Goal: Task Accomplishment & Management: Complete application form

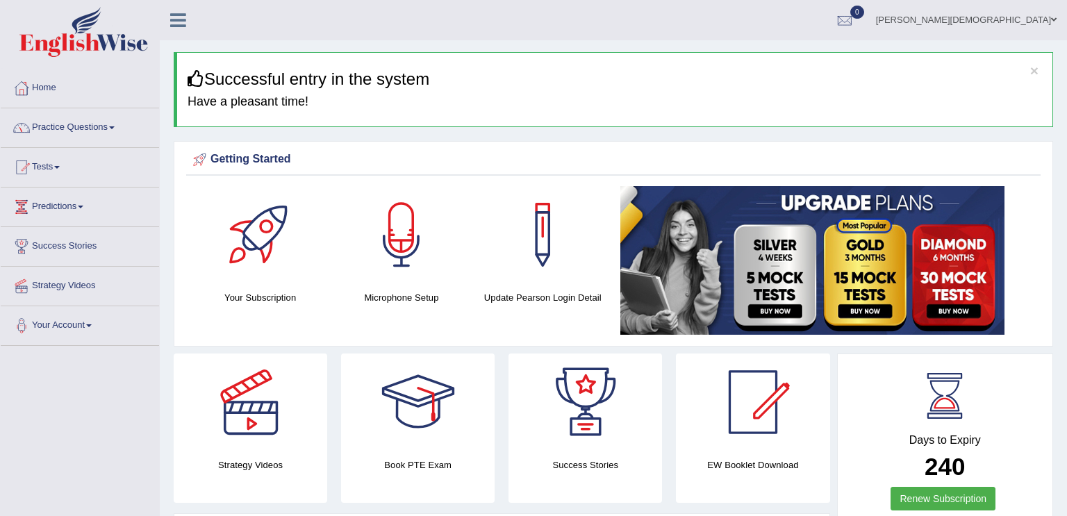
click at [112, 126] on link "Practice Questions" at bounding box center [80, 125] width 158 height 35
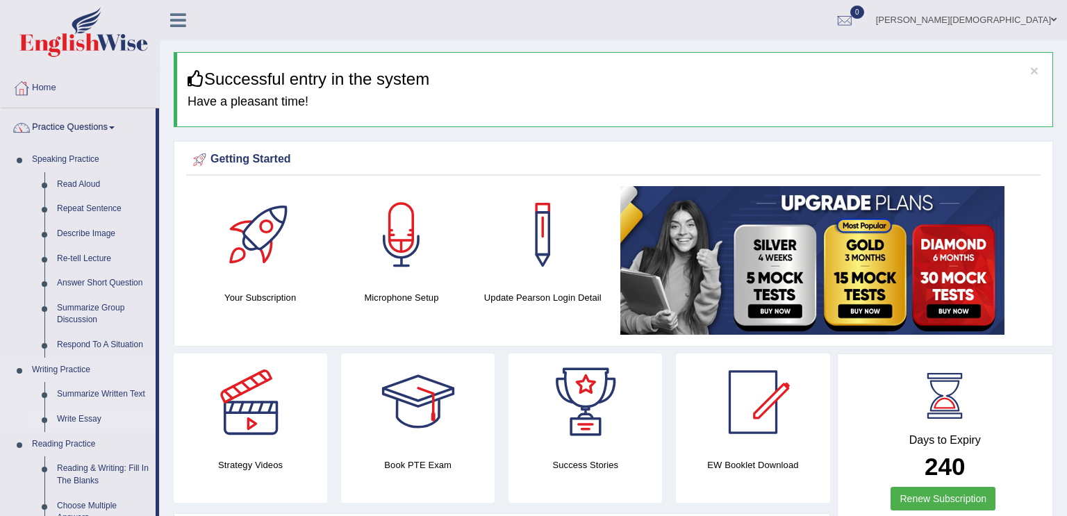
click at [76, 419] on link "Write Essay" at bounding box center [103, 419] width 105 height 25
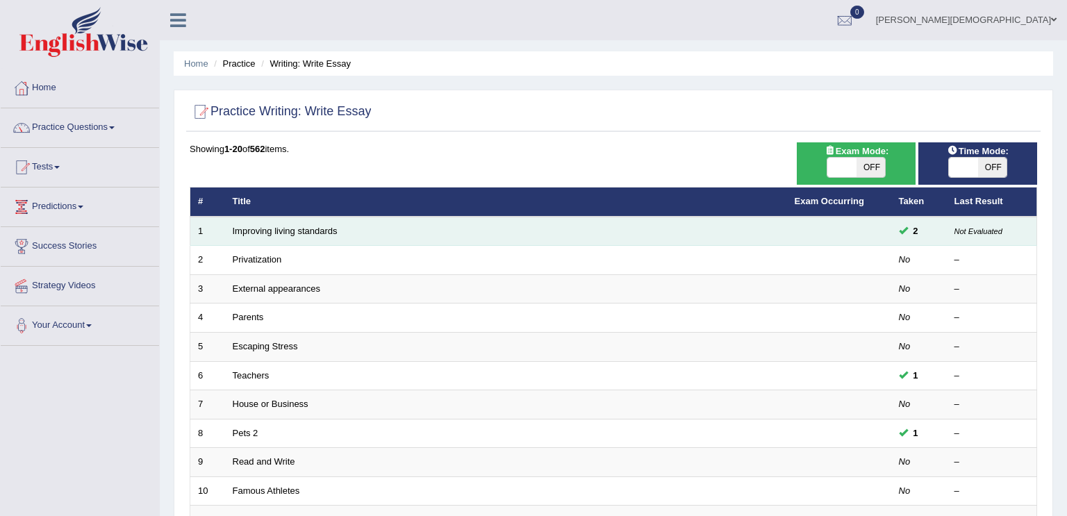
click at [426, 234] on td "Improving living standards" at bounding box center [506, 231] width 562 height 29
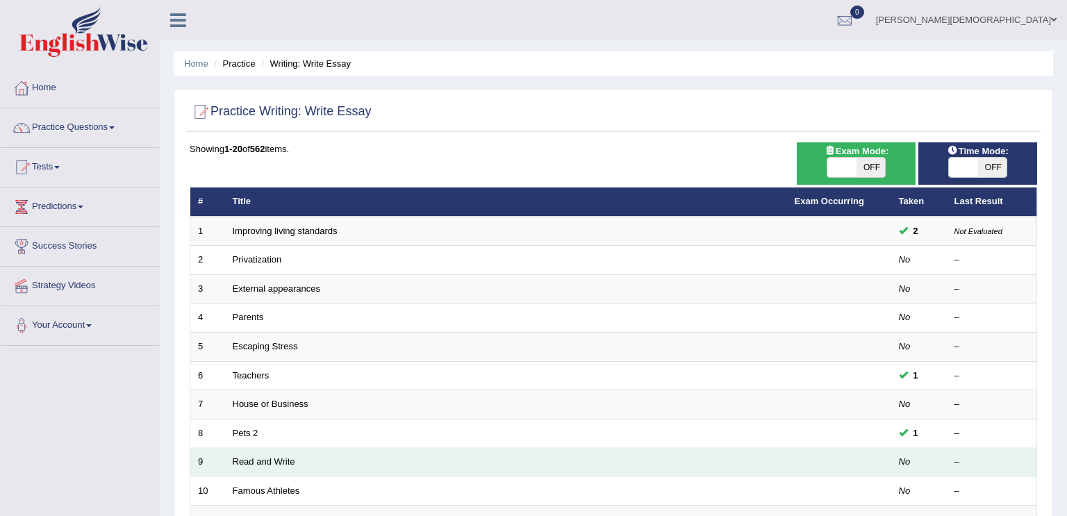
click at [419, 462] on td "Read and Write" at bounding box center [506, 462] width 562 height 29
click at [264, 458] on link "Read and Write" at bounding box center [264, 462] width 63 height 10
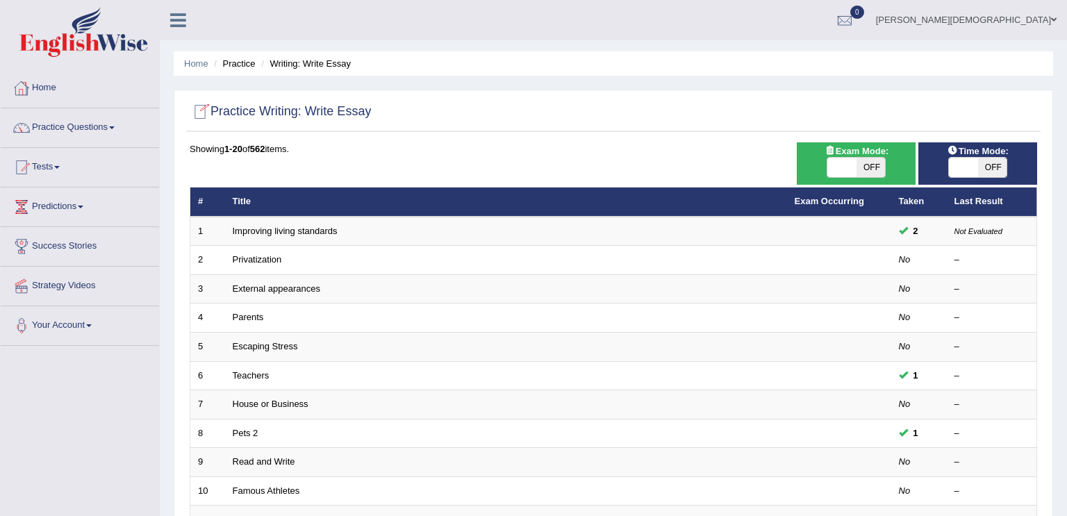
click at [138, 97] on link "Home" at bounding box center [80, 86] width 158 height 35
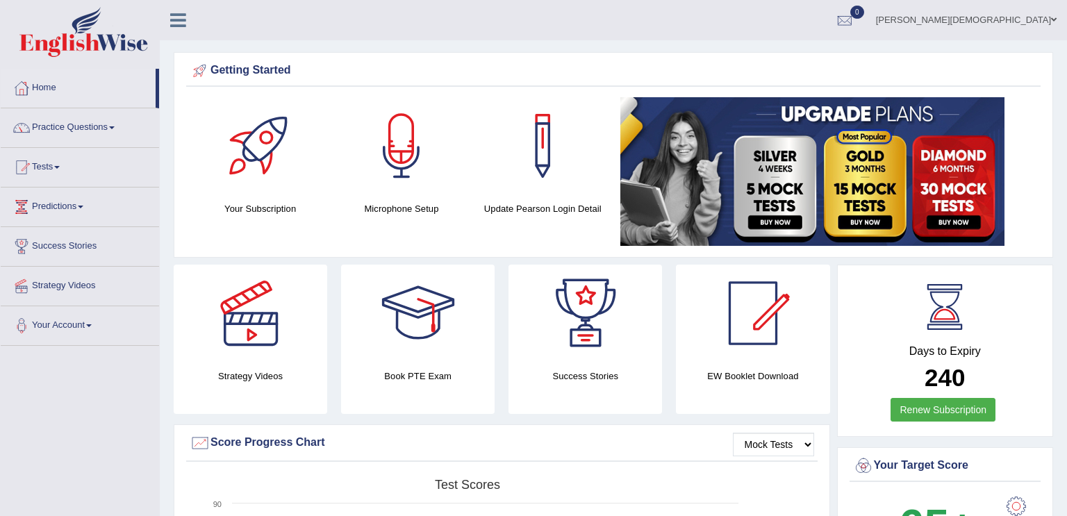
click at [81, 323] on link "Your Account" at bounding box center [80, 323] width 158 height 35
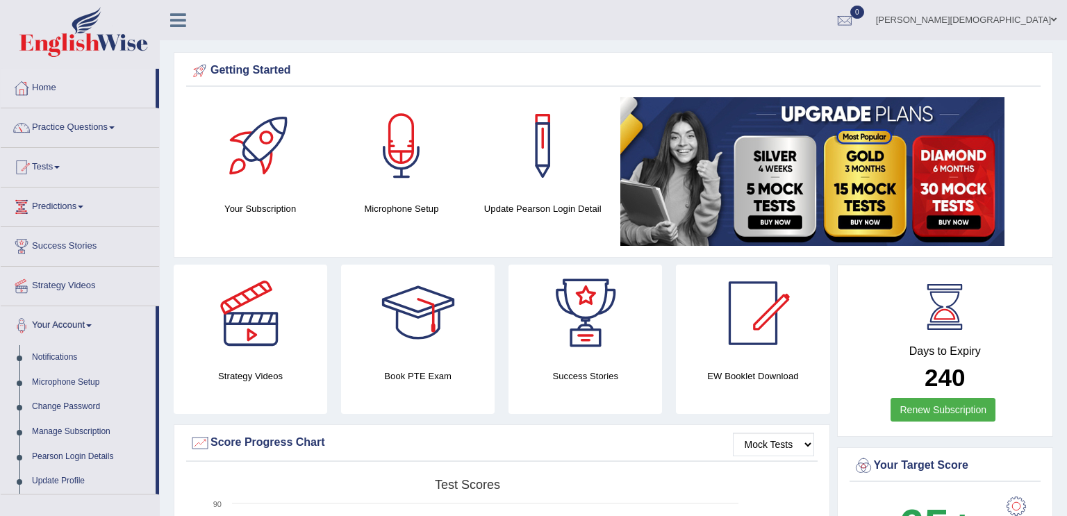
click at [89, 324] on link "Your Account" at bounding box center [78, 323] width 155 height 35
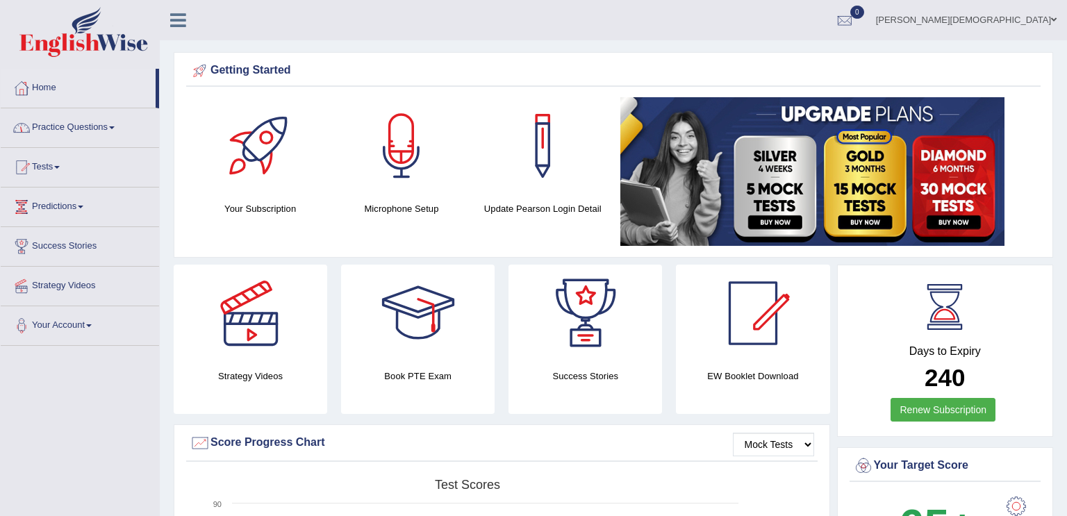
click at [114, 129] on link "Practice Questions" at bounding box center [80, 125] width 158 height 35
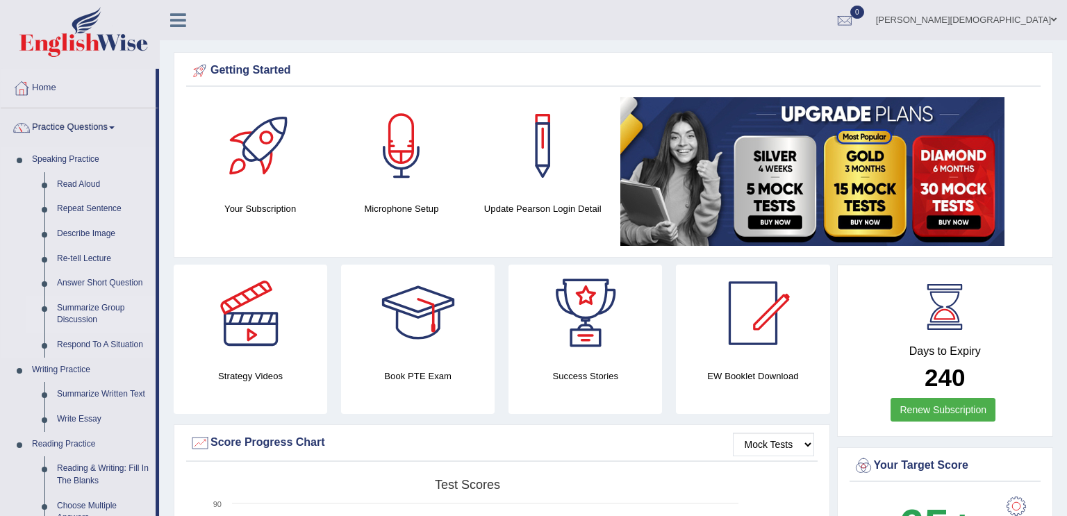
click at [115, 316] on link "Summarize Group Discussion" at bounding box center [103, 314] width 105 height 37
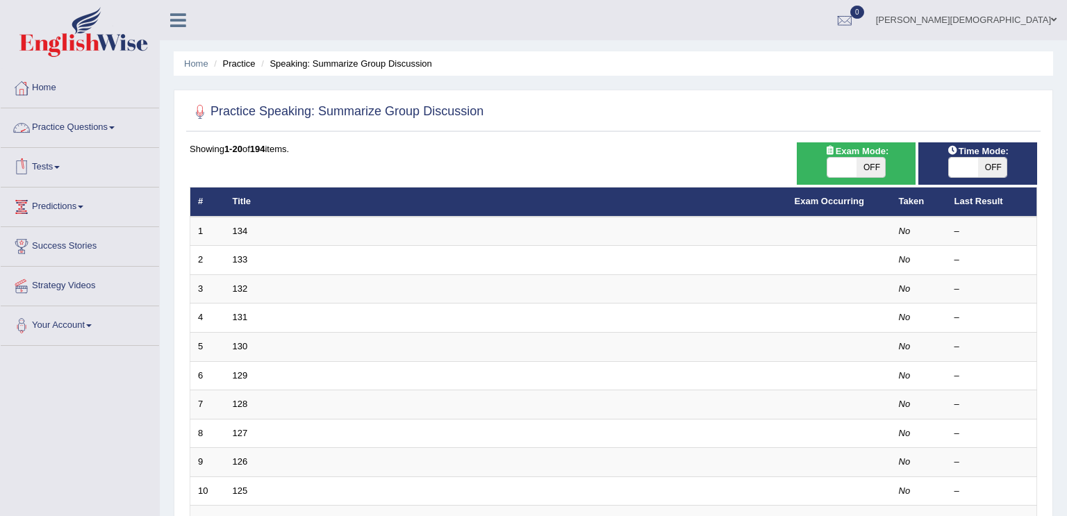
click at [113, 124] on link "Practice Questions" at bounding box center [80, 125] width 158 height 35
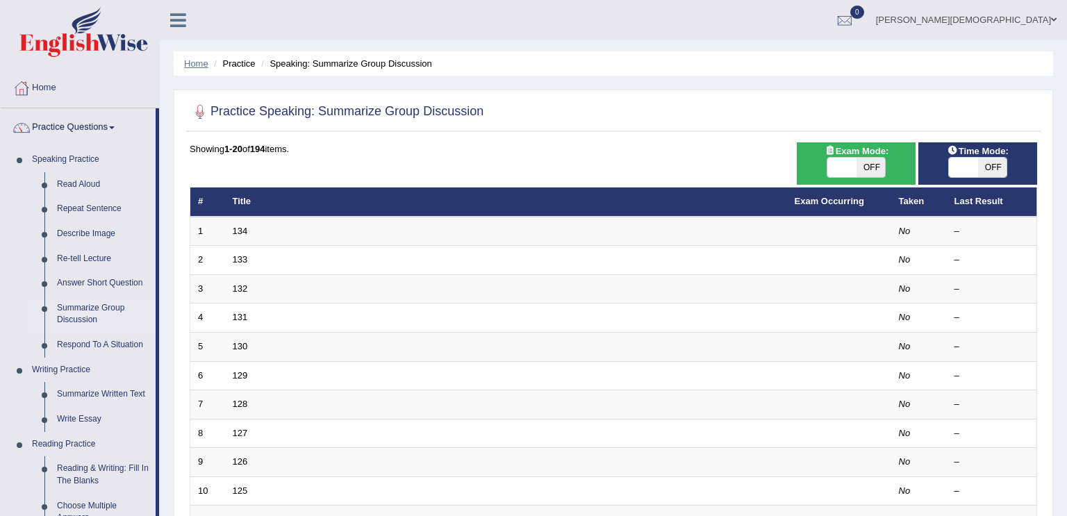
click at [206, 61] on link "Home" at bounding box center [196, 63] width 24 height 10
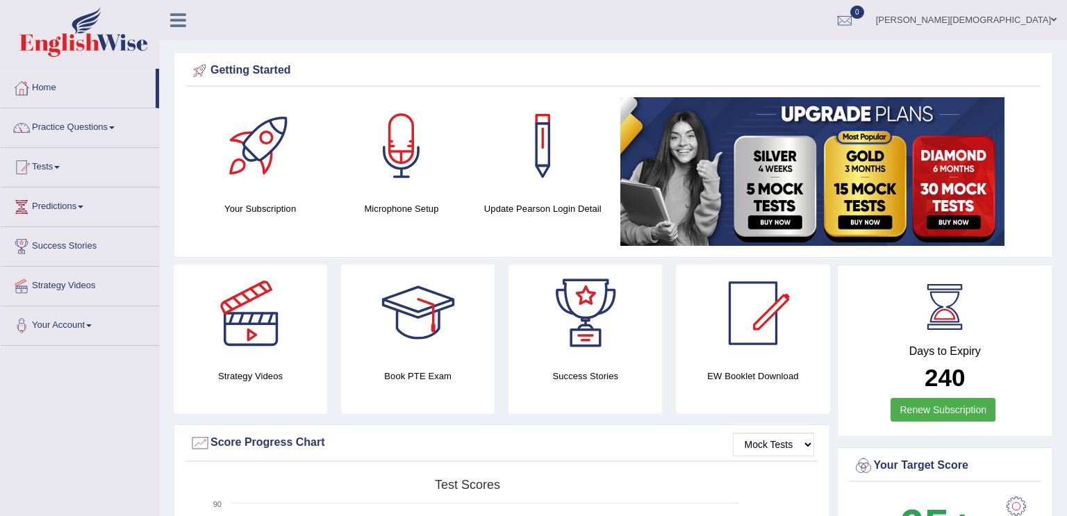
click at [177, 14] on icon at bounding box center [178, 20] width 16 height 18
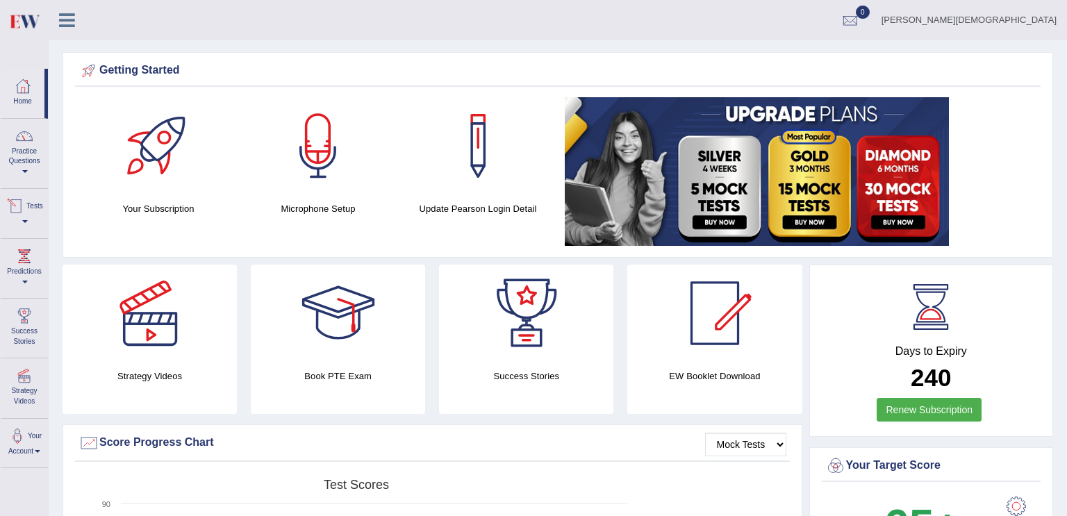
click at [26, 206] on div at bounding box center [16, 206] width 21 height 21
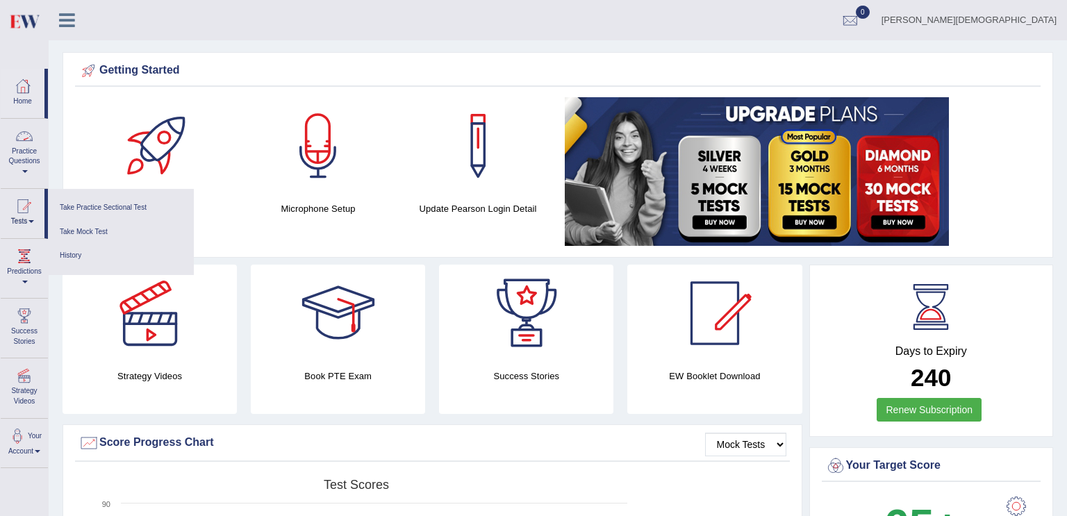
click at [28, 142] on div at bounding box center [24, 136] width 21 height 21
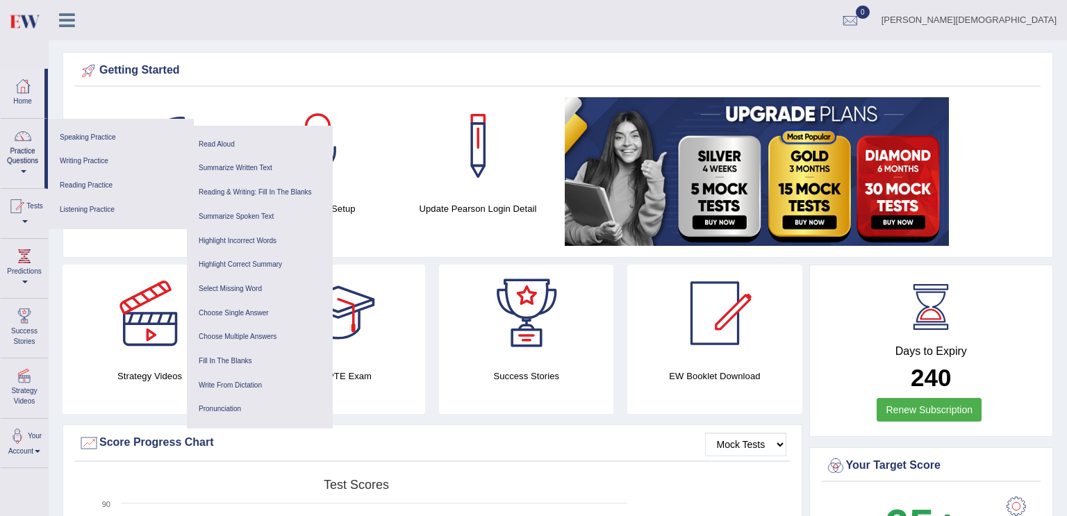
click at [91, 90] on div "Getting Started Your Subscription Microphone Setup Update Pearson Login Detail ×" at bounding box center [558, 155] width 991 height 206
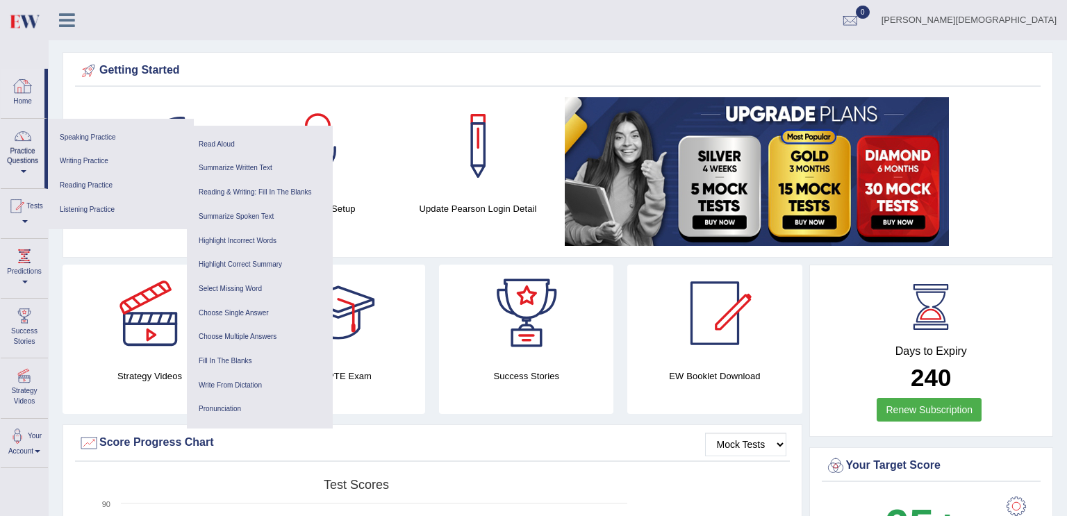
click at [26, 89] on div at bounding box center [23, 86] width 21 height 21
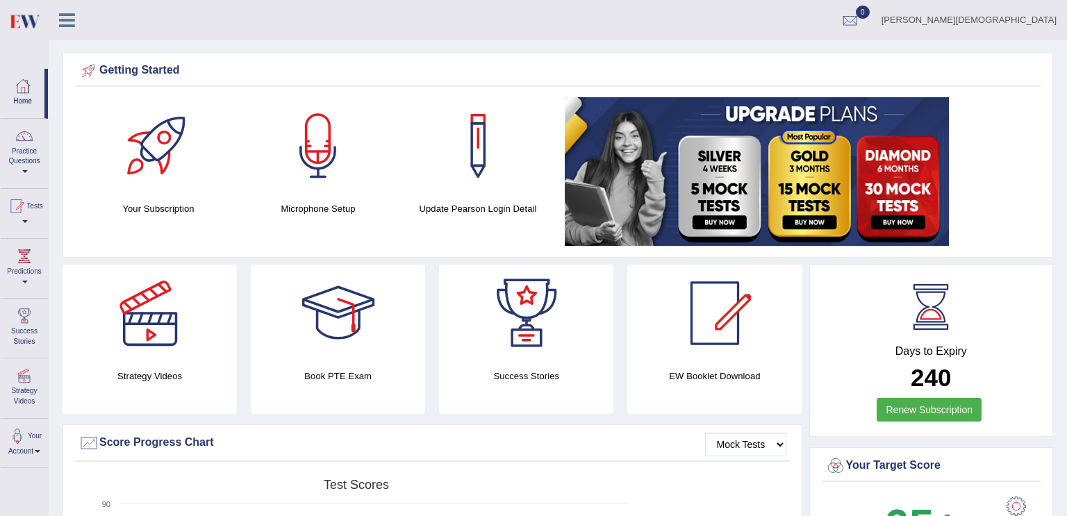
click at [1040, 18] on link "[PERSON_NAME][DEMOGRAPHIC_DATA]" at bounding box center [969, 18] width 196 height 36
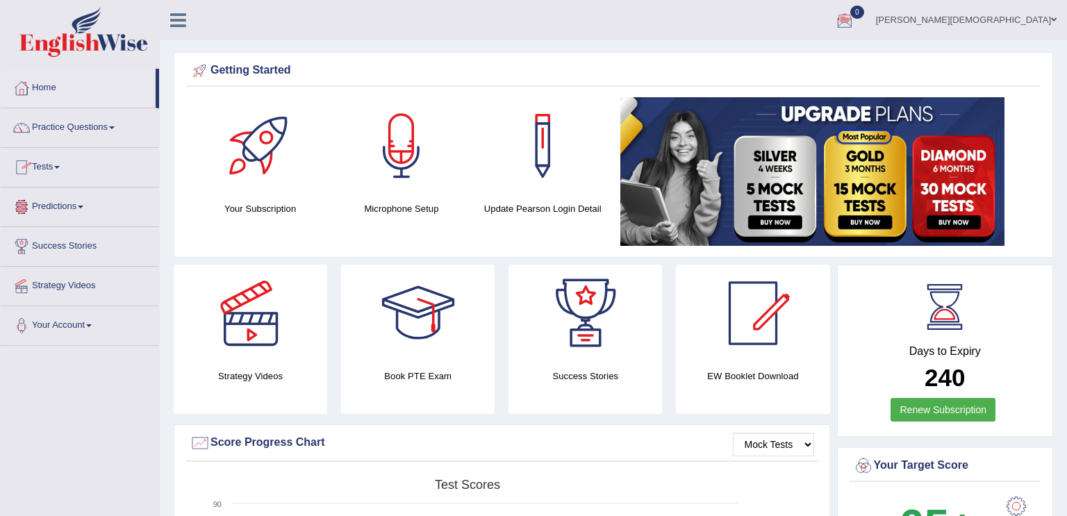
drag, startPoint x: 65, startPoint y: 186, endPoint x: 111, endPoint y: 98, distance: 99.8
click at [111, 98] on ul "Home Practice Questions Speaking Practice Read Aloud Repeat Sentence Describe I…" at bounding box center [80, 207] width 158 height 277
click at [1057, 21] on link "[PERSON_NAME][DEMOGRAPHIC_DATA]" at bounding box center [967, 18] width 202 height 36
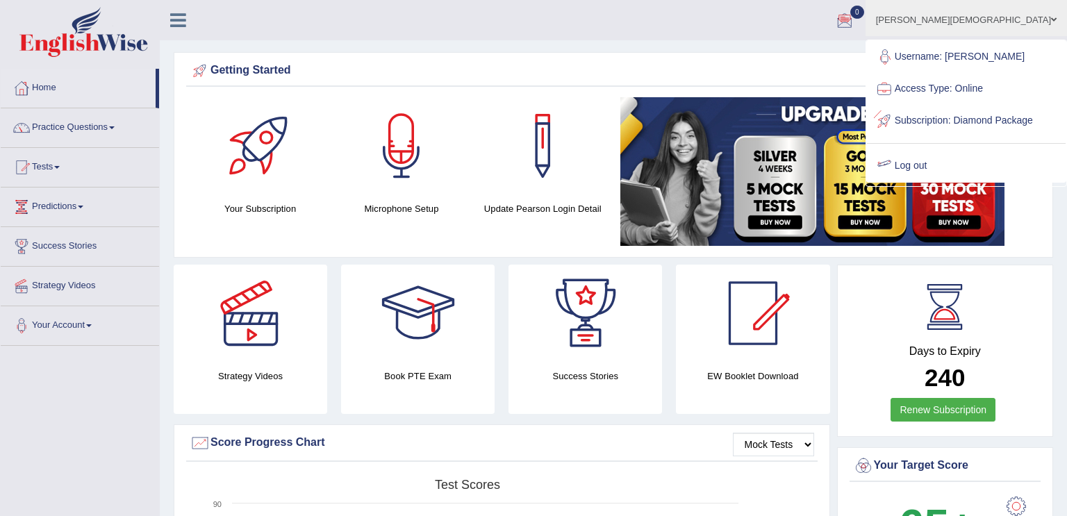
click at [967, 174] on link "Log out" at bounding box center [966, 166] width 199 height 32
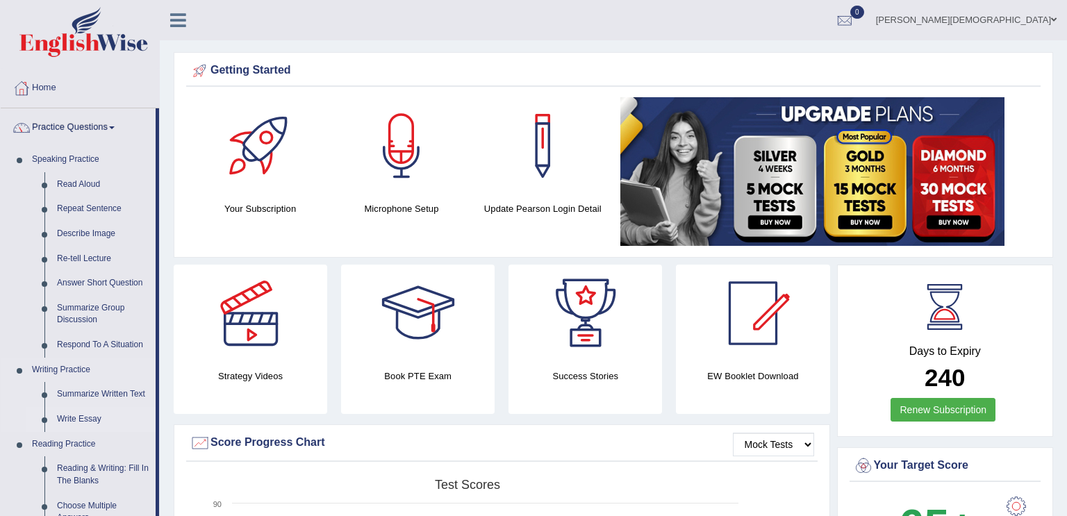
click at [76, 418] on link "Write Essay" at bounding box center [103, 419] width 105 height 25
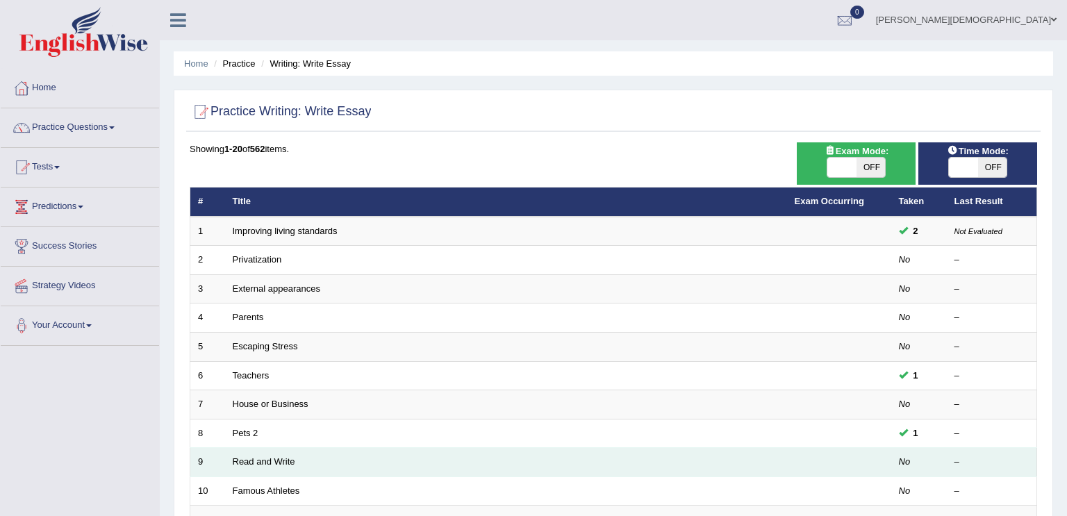
click at [315, 459] on td "Read and Write" at bounding box center [506, 462] width 562 height 29
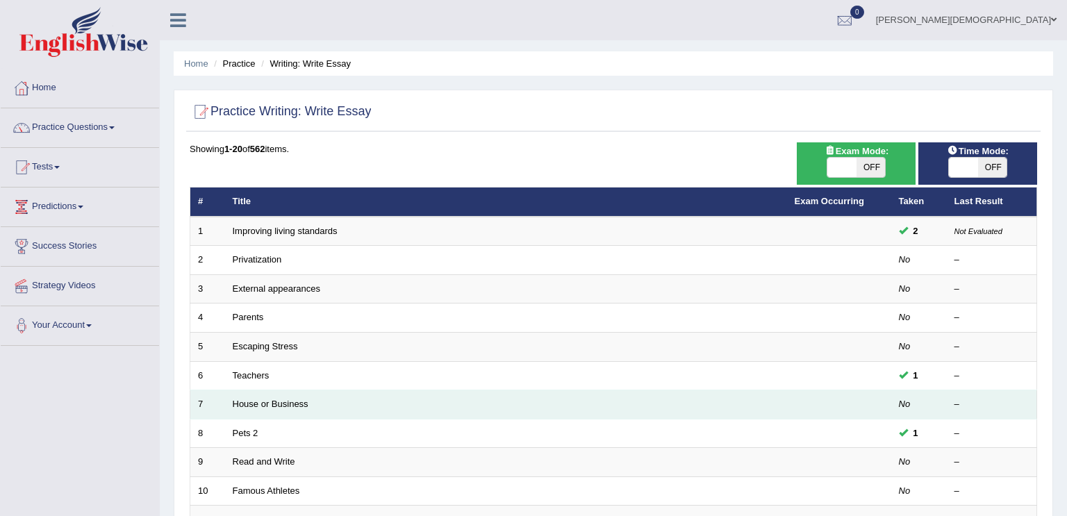
click at [313, 393] on td "House or Business" at bounding box center [506, 405] width 562 height 29
click at [291, 399] on link "House or Business" at bounding box center [271, 404] width 76 height 10
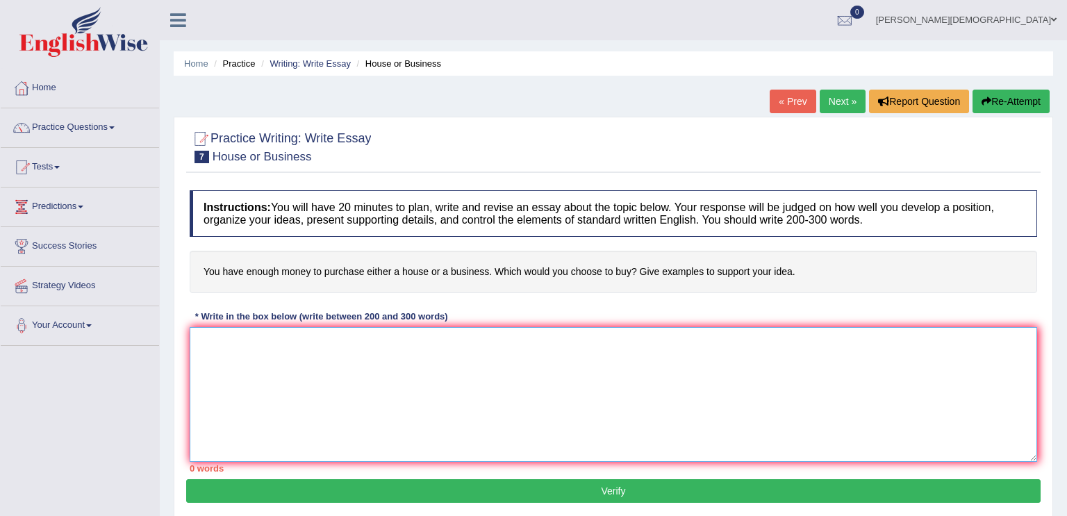
click at [299, 385] on textarea at bounding box center [614, 394] width 848 height 135
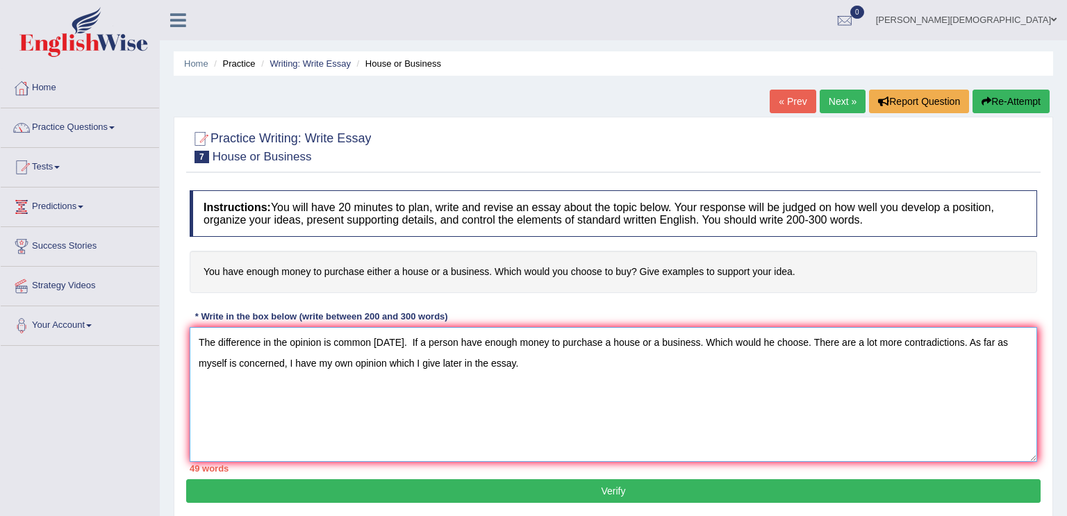
click at [355, 363] on textarea "The difference in the opinion is common [DATE]. If a person have enough money t…" at bounding box center [614, 394] width 848 height 135
click at [532, 361] on textarea "The difference in the opinion is common [DATE]. If a person have enough money t…" at bounding box center [614, 394] width 848 height 135
click at [540, 361] on textarea "The difference in the opinion is common [DATE]. If a person have enough money t…" at bounding box center [614, 394] width 848 height 135
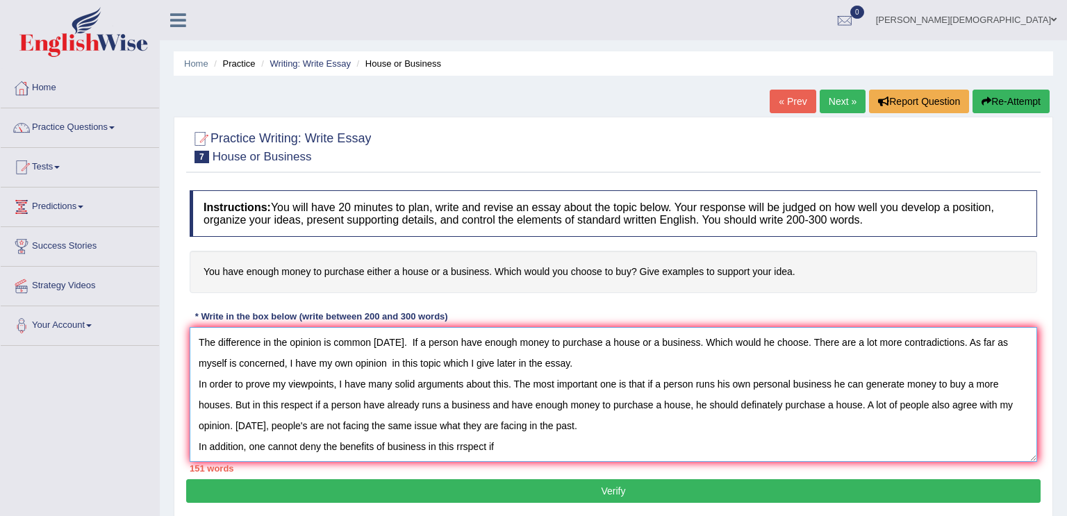
click at [463, 451] on textarea "The difference in the opinion is common [DATE]. If a person have enough money t…" at bounding box center [614, 394] width 848 height 135
click at [502, 451] on textarea "The difference in the opinion is common [DATE]. If a person have enough money t…" at bounding box center [614, 394] width 848 height 135
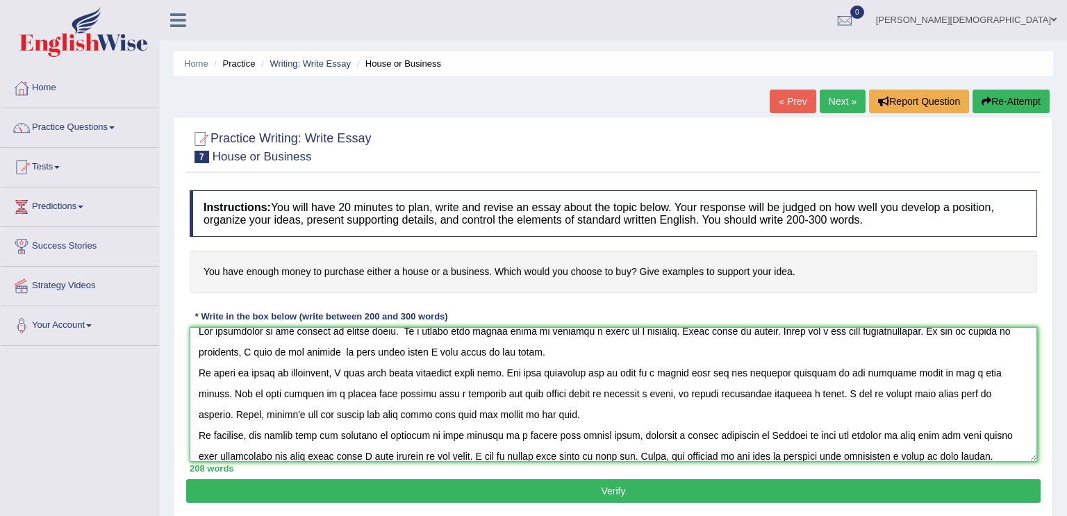
scroll to position [32, 0]
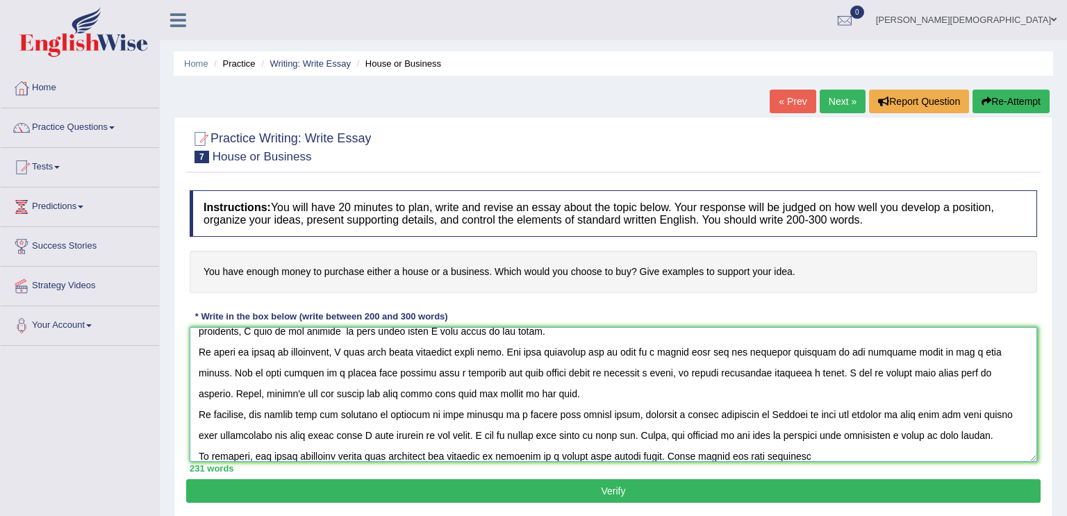
click at [805, 452] on textarea at bounding box center [614, 394] width 848 height 135
click at [777, 454] on textarea at bounding box center [614, 394] width 848 height 135
click at [835, 455] on textarea at bounding box center [614, 394] width 848 height 135
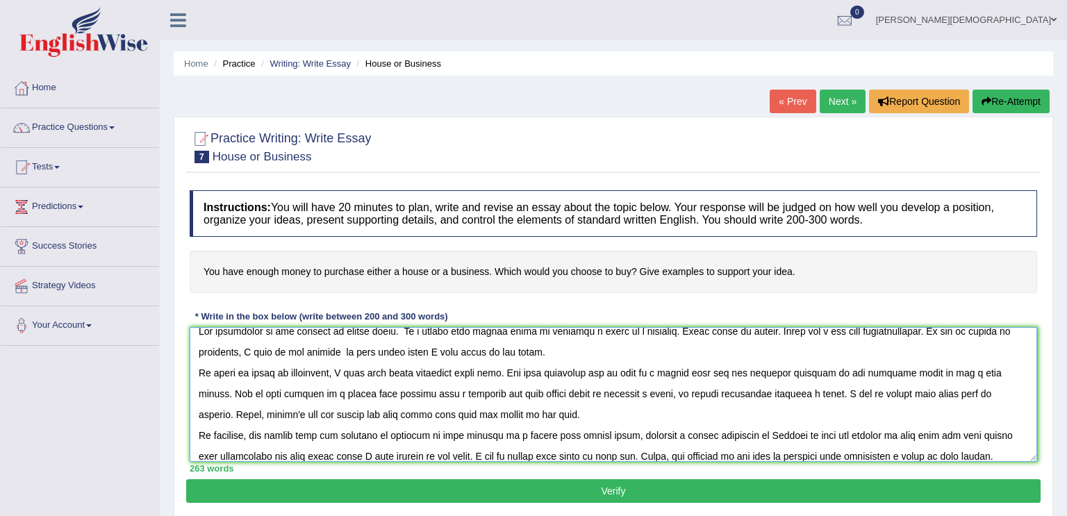
scroll to position [74, 0]
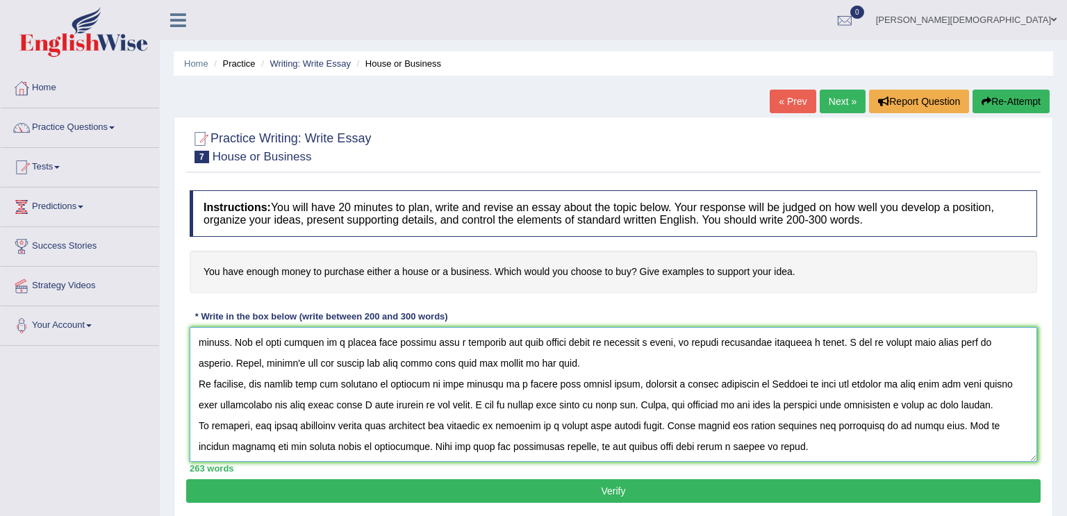
type textarea "The difference in the opinion is common [DATE]. If a person have enough money t…"
click at [757, 491] on button "Verify" at bounding box center [613, 492] width 855 height 24
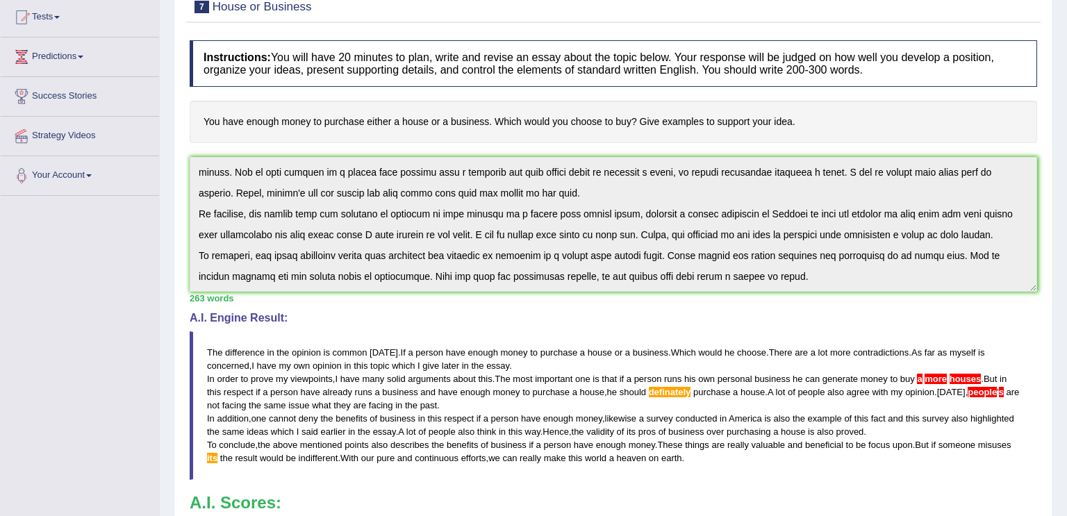
scroll to position [0, 0]
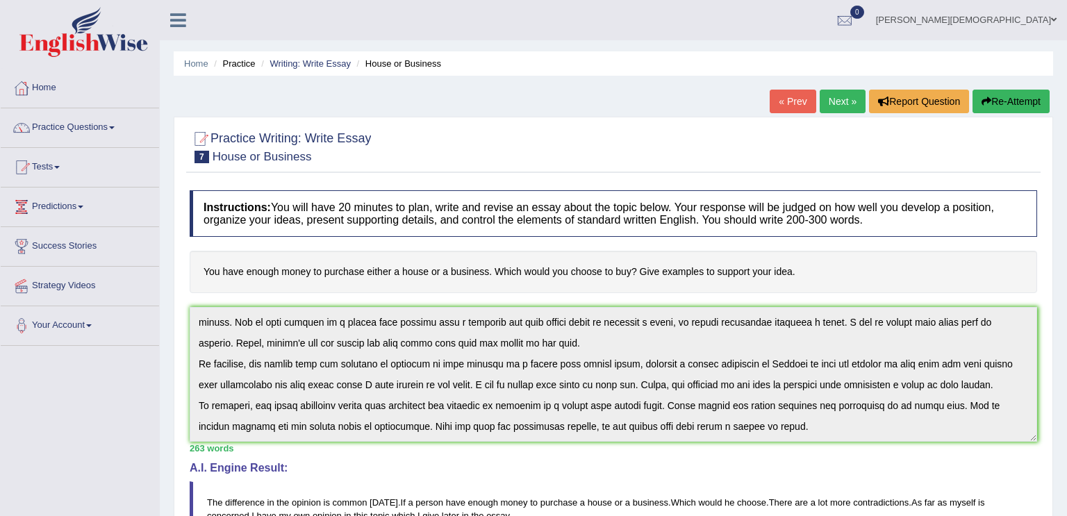
click at [1057, 14] on link "[PERSON_NAME][DEMOGRAPHIC_DATA]" at bounding box center [967, 18] width 202 height 36
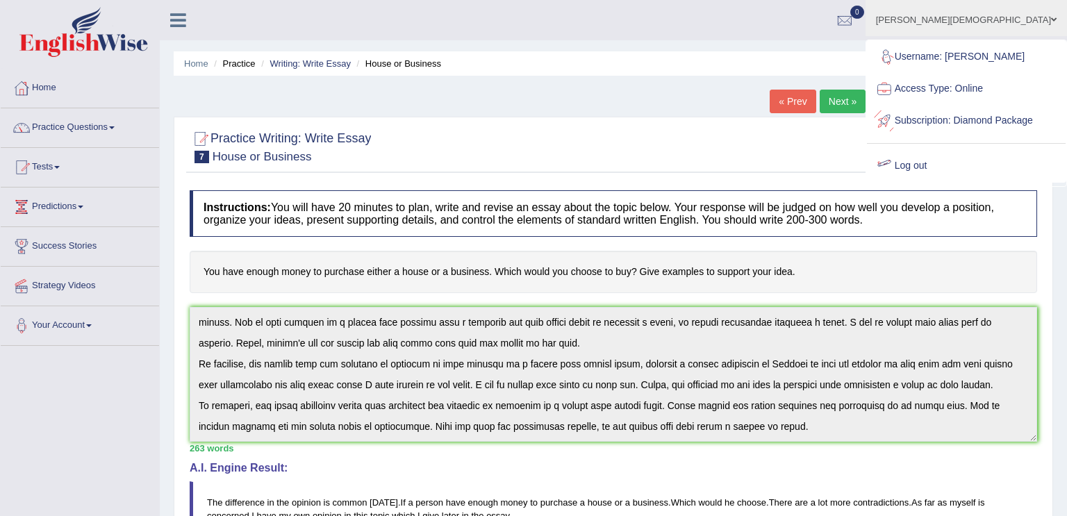
click at [956, 174] on link "Log out" at bounding box center [966, 166] width 199 height 32
